Goal: Navigation & Orientation: Find specific page/section

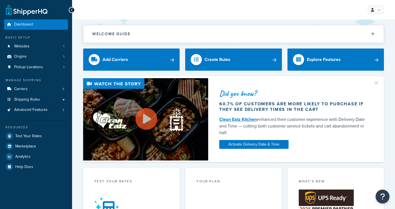
click at [173, 22] on div "Welcome Guide ShipperHQ: An Overview Carrier Setup Shipping Rules Overview Comm…" at bounding box center [233, 31] width 300 height 24
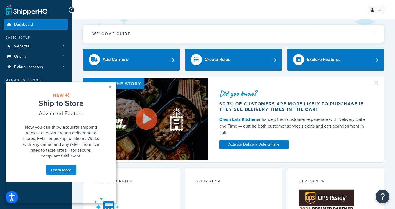
click at [109, 86] on link "×" at bounding box center [110, 87] width 10 height 10
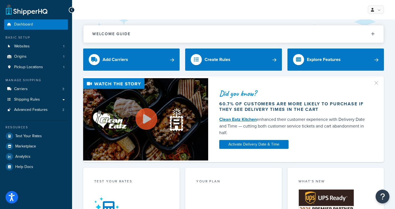
click at [156, 13] on div "My Profile Billing Global Settings Contact Us Logout" at bounding box center [233, 9] width 323 height 19
click at [136, 7] on div "My Profile Billing Global Settings Contact Us Logout" at bounding box center [233, 9] width 323 height 19
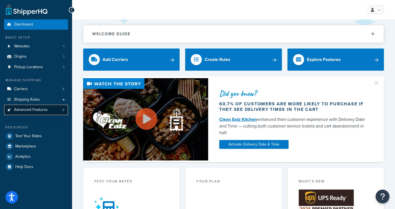
click at [44, 110] on span "Advanced Features" at bounding box center [31, 109] width 34 height 5
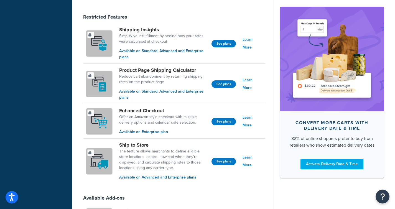
scroll to position [359, 0]
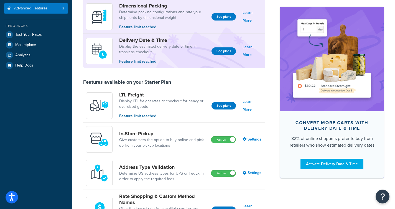
scroll to position [0, 0]
